Goal: Transaction & Acquisition: Purchase product/service

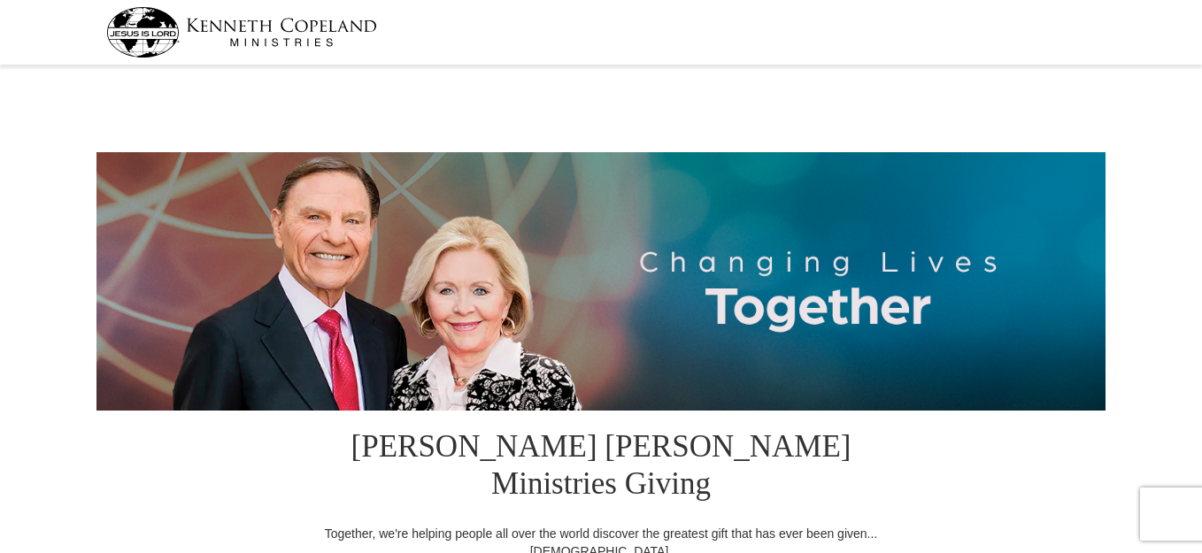
select select "NM"
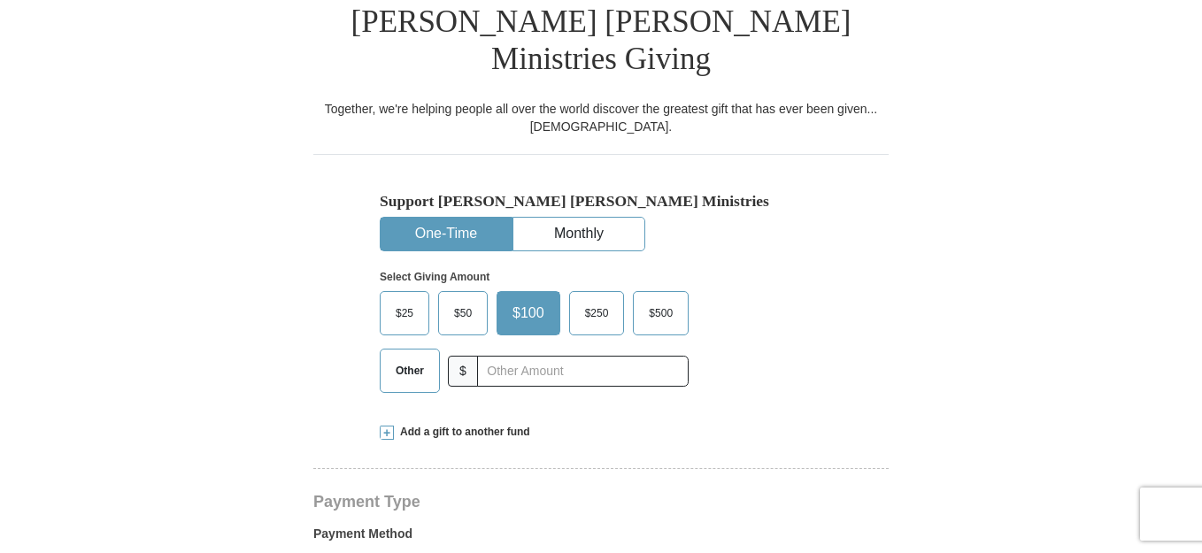
click at [405, 350] on label "Other" at bounding box center [410, 371] width 58 height 42
click at [0, 0] on input "Other" at bounding box center [0, 0] width 0 height 0
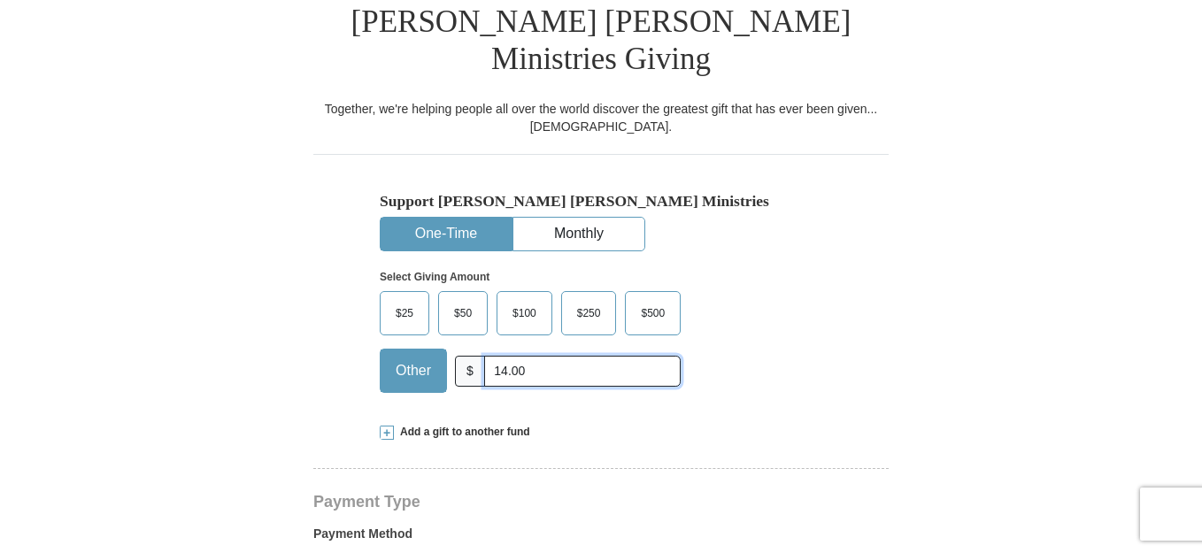
type input "14.00"
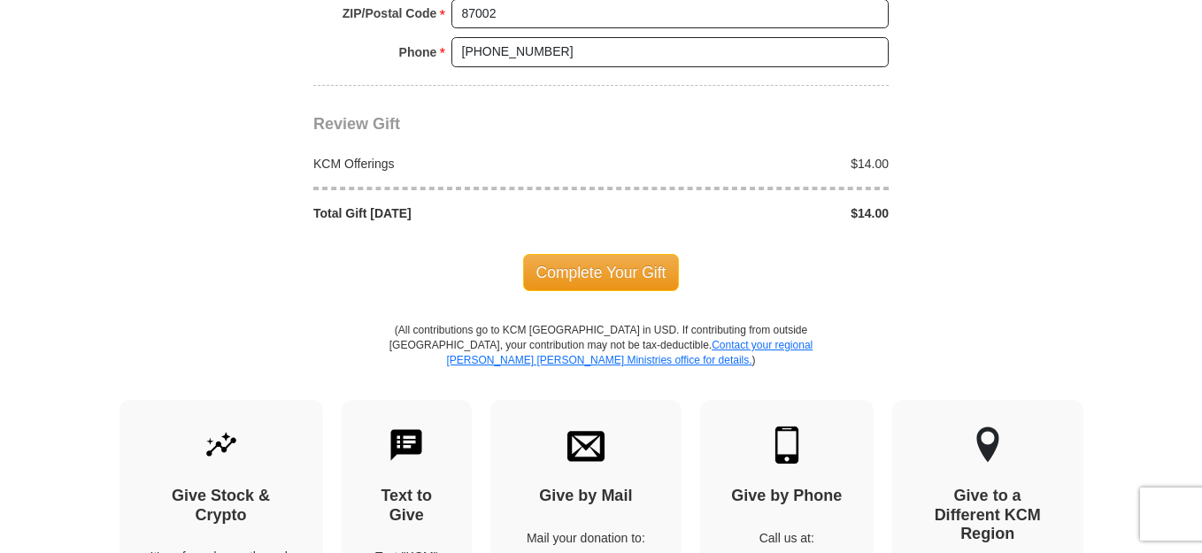
scroll to position [1615, 0]
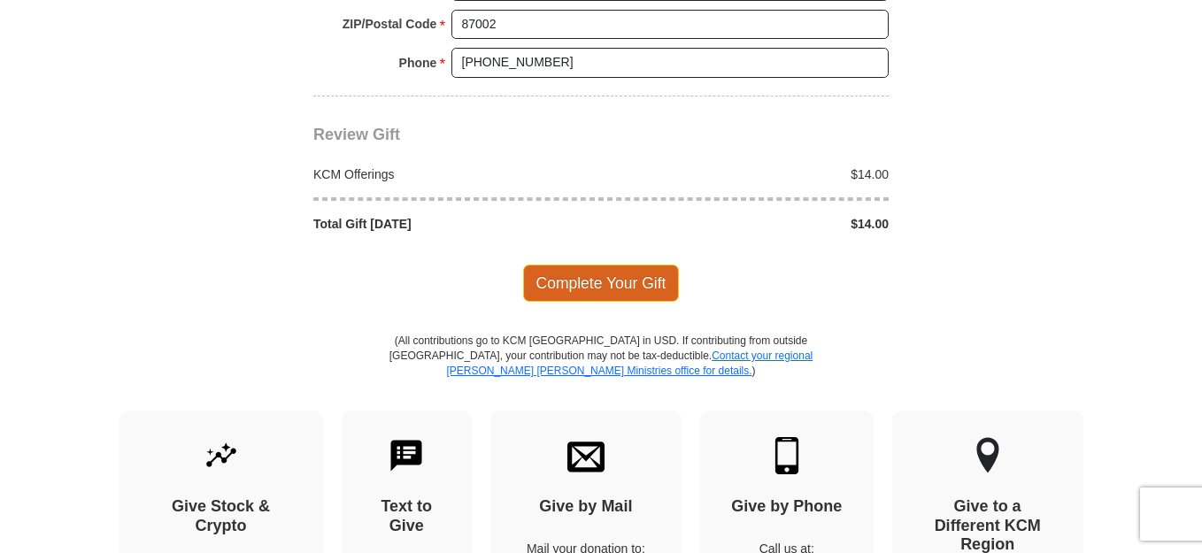
click at [609, 265] on span "Complete Your Gift" at bounding box center [601, 283] width 157 height 37
